Goal: Task Accomplishment & Management: Use online tool/utility

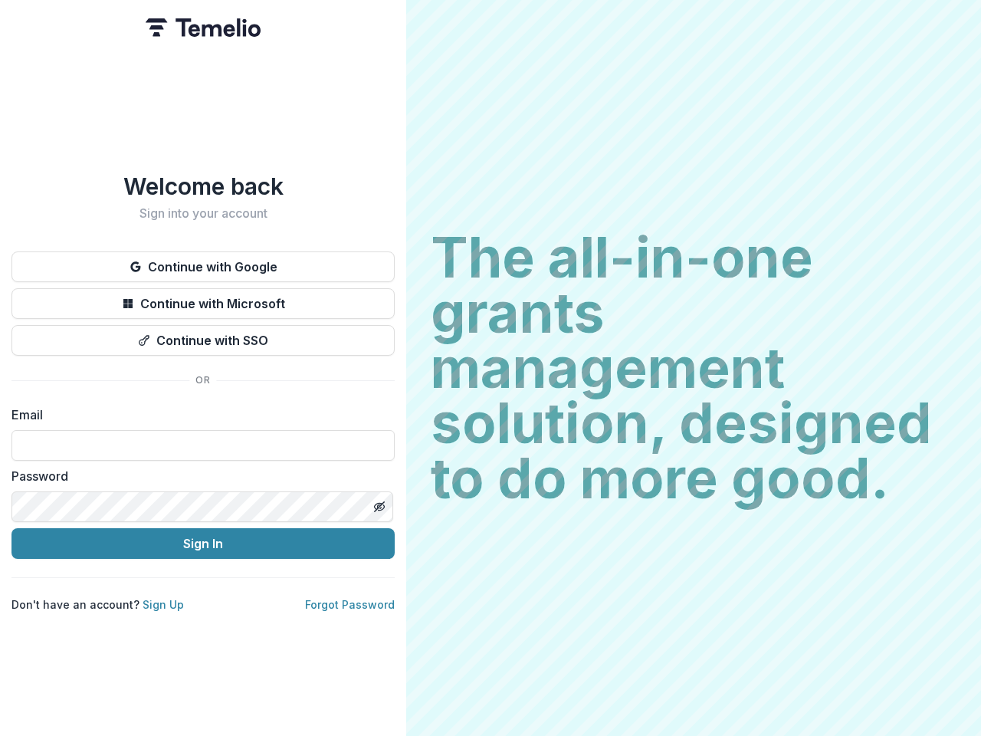
click at [490, 368] on h2 "The all-in-one grants management solution, designed to do more good." at bounding box center [694, 368] width 526 height 276
click at [203, 260] on button "Continue with Google" at bounding box center [202, 266] width 383 height 31
click at [203, 297] on button "Continue with Microsoft" at bounding box center [202, 303] width 383 height 31
click at [203, 334] on button "Continue with SSO" at bounding box center [202, 340] width 383 height 31
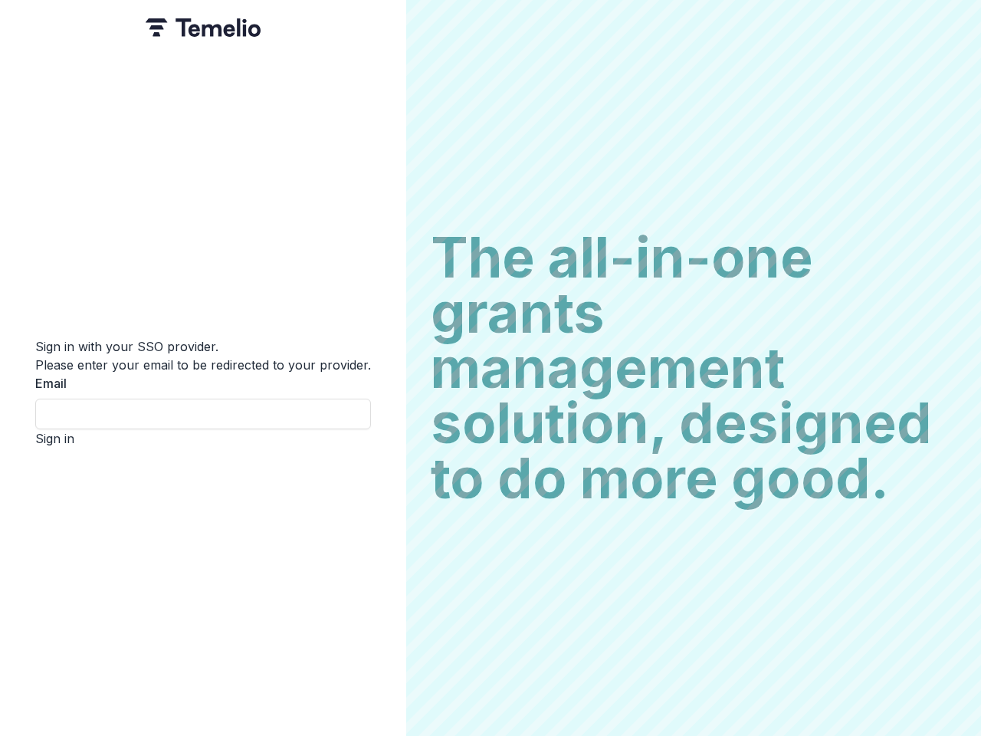
click at [378, 500] on div "Sign in with your SSO provider. Please enter your email to be redirected to you…" at bounding box center [203, 368] width 406 height 736
